Goal: Register for event/course

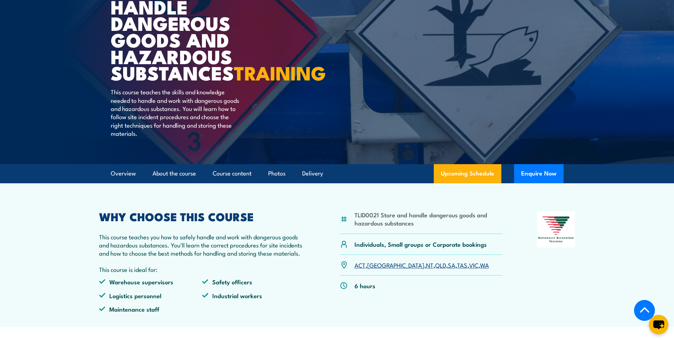
scroll to position [177, 0]
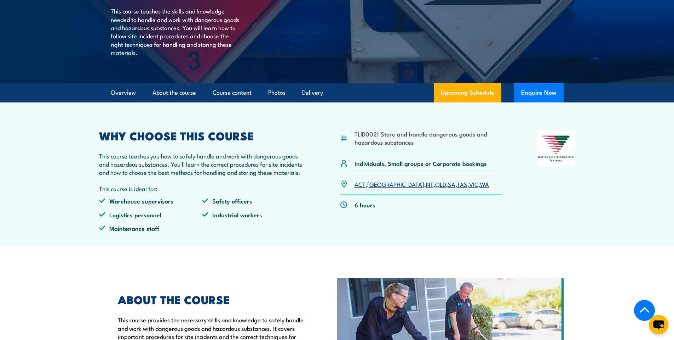
click at [448, 188] on link "SA" at bounding box center [451, 183] width 7 height 8
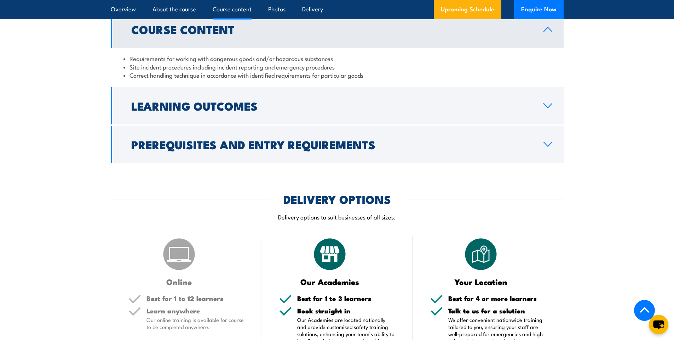
scroll to position [619, 0]
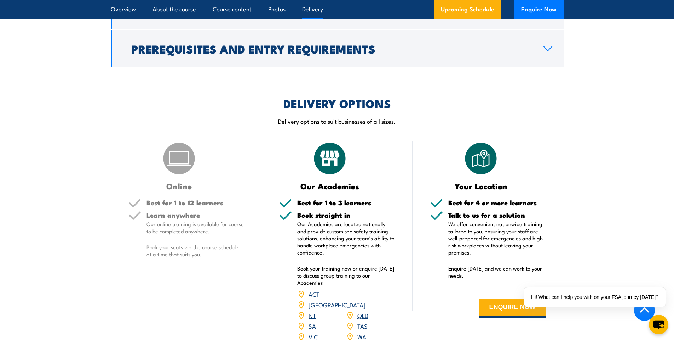
scroll to position [779, 0]
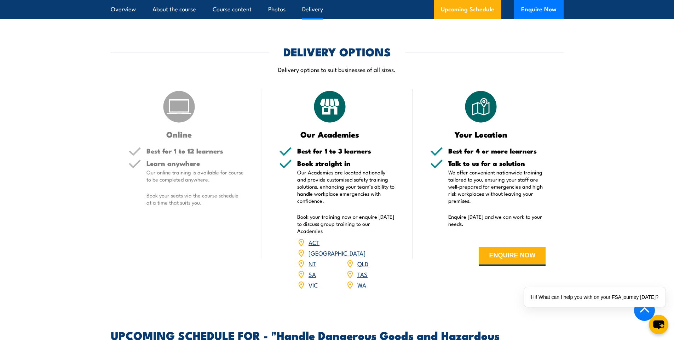
click at [311, 278] on link "SA" at bounding box center [312, 273] width 7 height 8
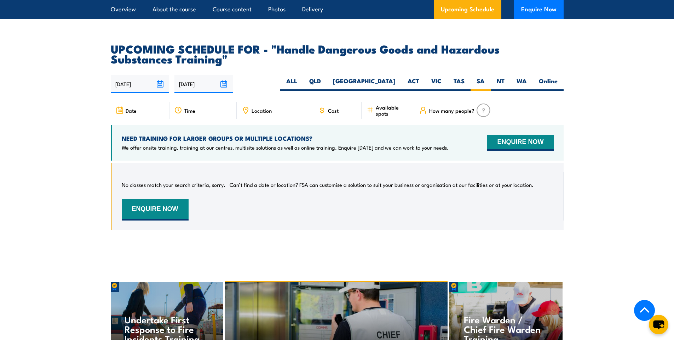
scroll to position [1044, 0]
